Goal: Information Seeking & Learning: Learn about a topic

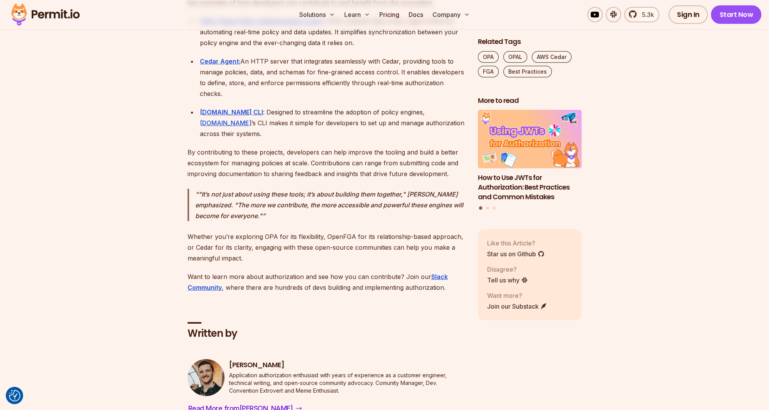
scroll to position [7015, 0]
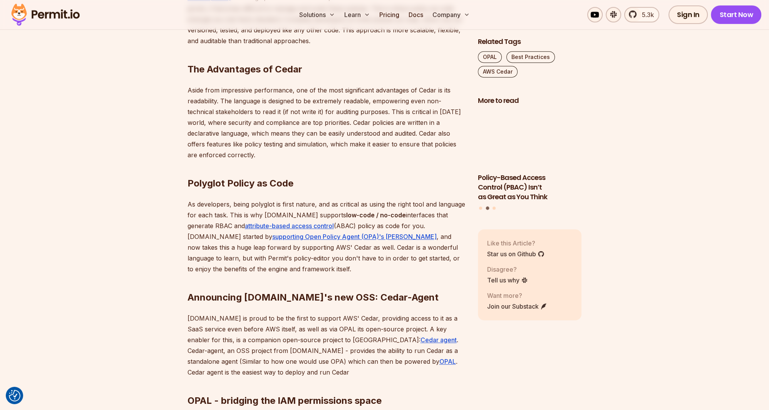
scroll to position [628, 0]
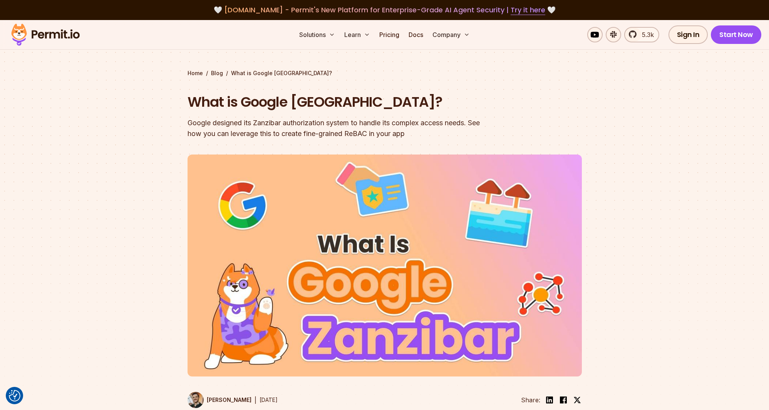
scroll to position [3171, 0]
